Goal: Task Accomplishment & Management: Manage account settings

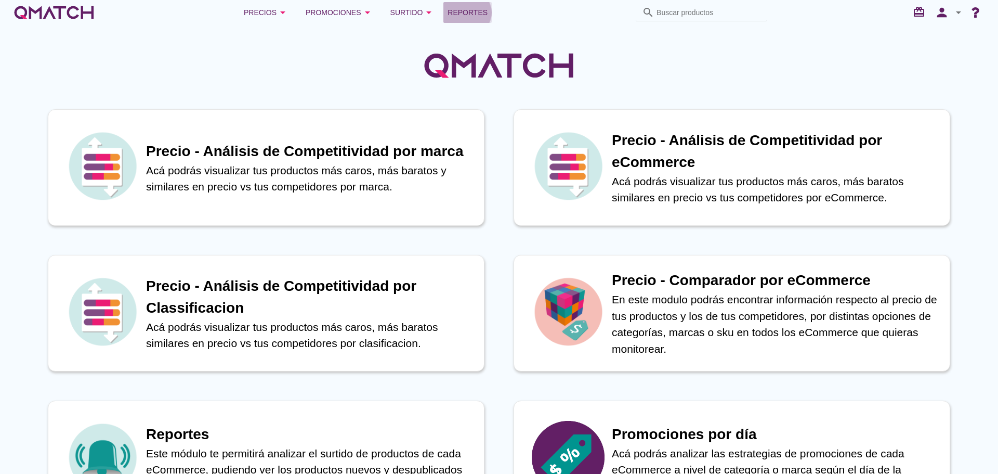
click at [467, 17] on span "Reportes" at bounding box center [468, 12] width 40 height 12
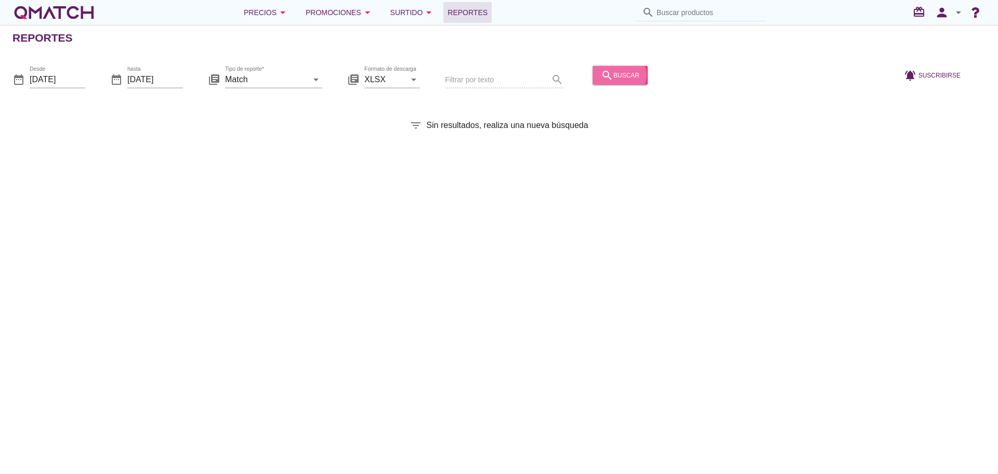
click at [605, 74] on div "search buscar" at bounding box center [620, 75] width 38 height 12
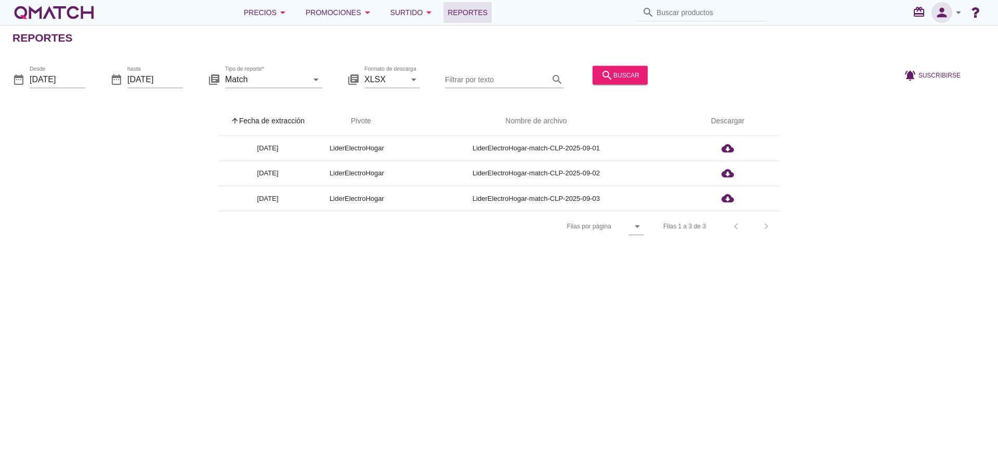
click at [937, 12] on icon "person" at bounding box center [942, 12] width 21 height 15
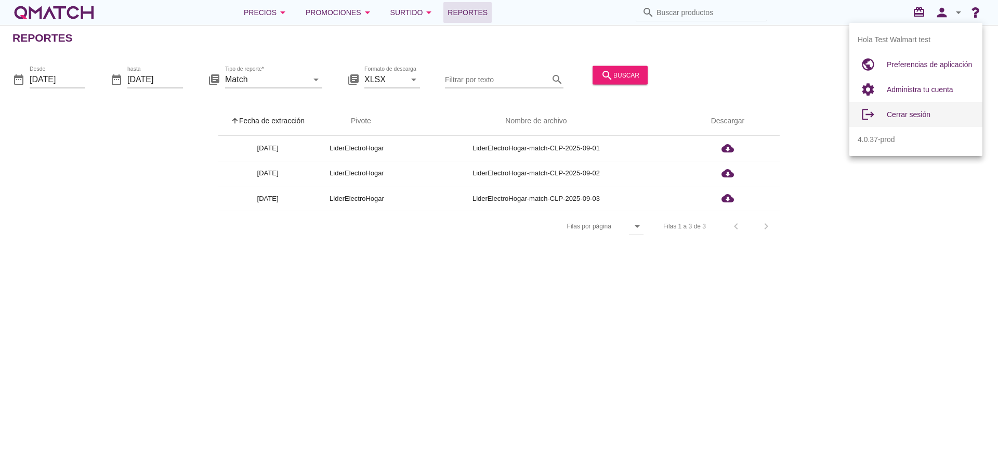
click at [914, 116] on span "Cerrar sesión" at bounding box center [909, 114] width 44 height 8
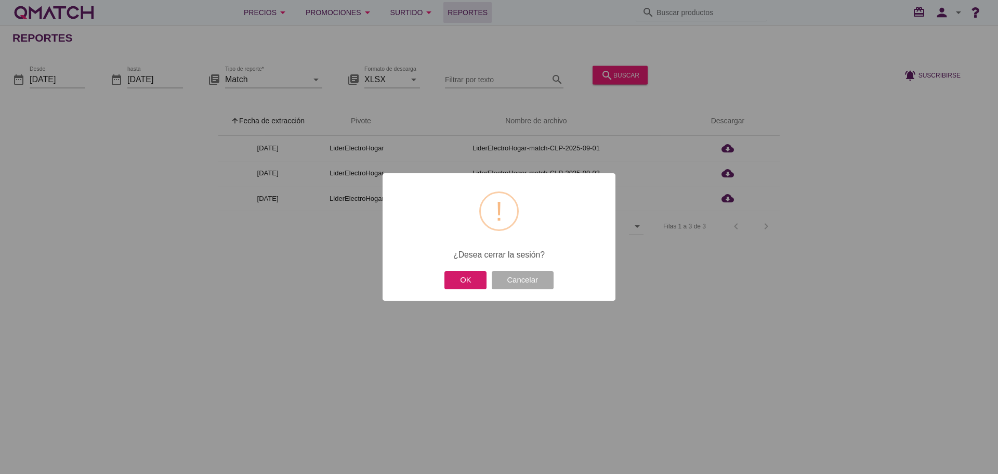
click at [464, 285] on button "OK" at bounding box center [466, 280] width 42 height 18
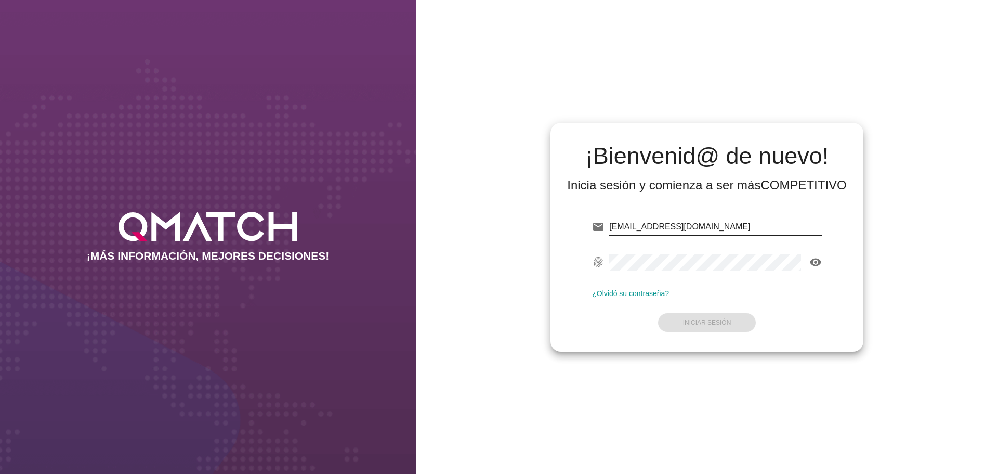
click at [725, 228] on input "test@test.walmart.com" at bounding box center [715, 226] width 213 height 17
click at [731, 229] on input "test@test.walmart.com" at bounding box center [715, 226] width 213 height 17
type input "test@test.allnutrition.cl"
click at [728, 322] on strong "Iniciar Sesión" at bounding box center [707, 322] width 48 height 7
